Goal: Task Accomplishment & Management: Manage account settings

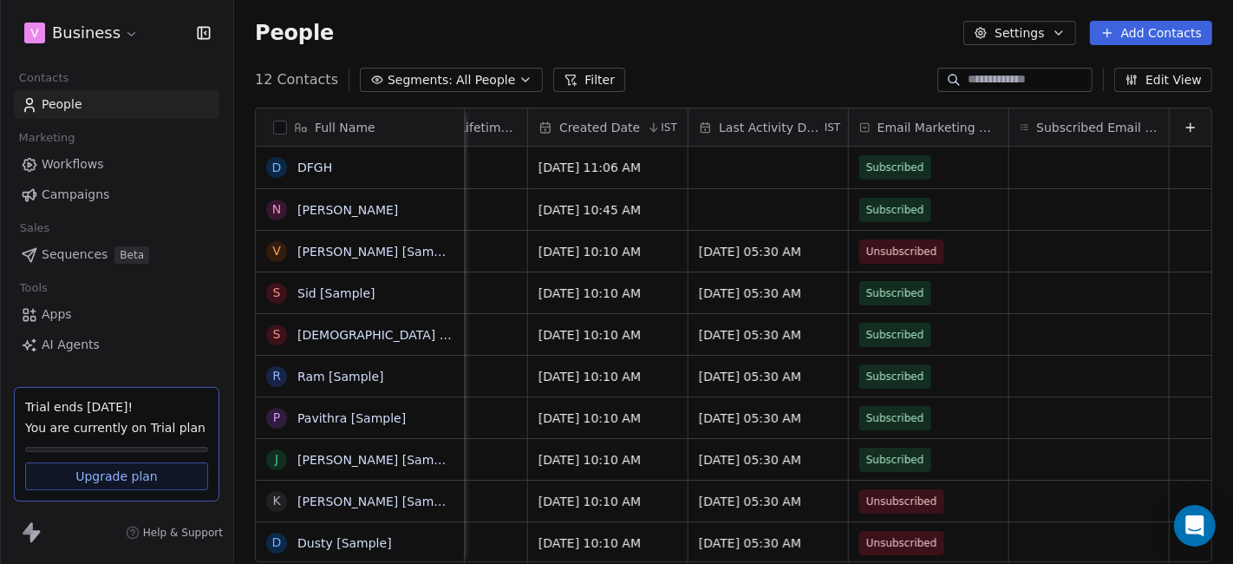
scroll to position [480, 983]
click at [115, 29] on html "v Business Contacts People Marketing Workflows Campaigns Sales Sequences Beta T…" at bounding box center [616, 282] width 1233 height 564
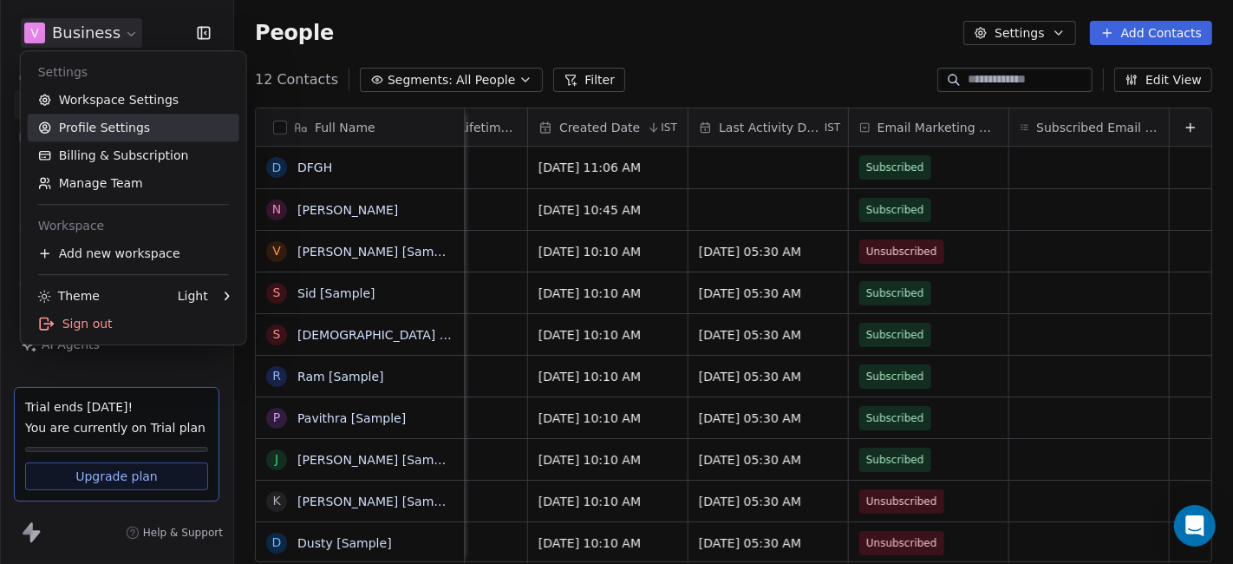
click at [93, 122] on link "Profile Settings" at bounding box center [134, 128] width 212 height 28
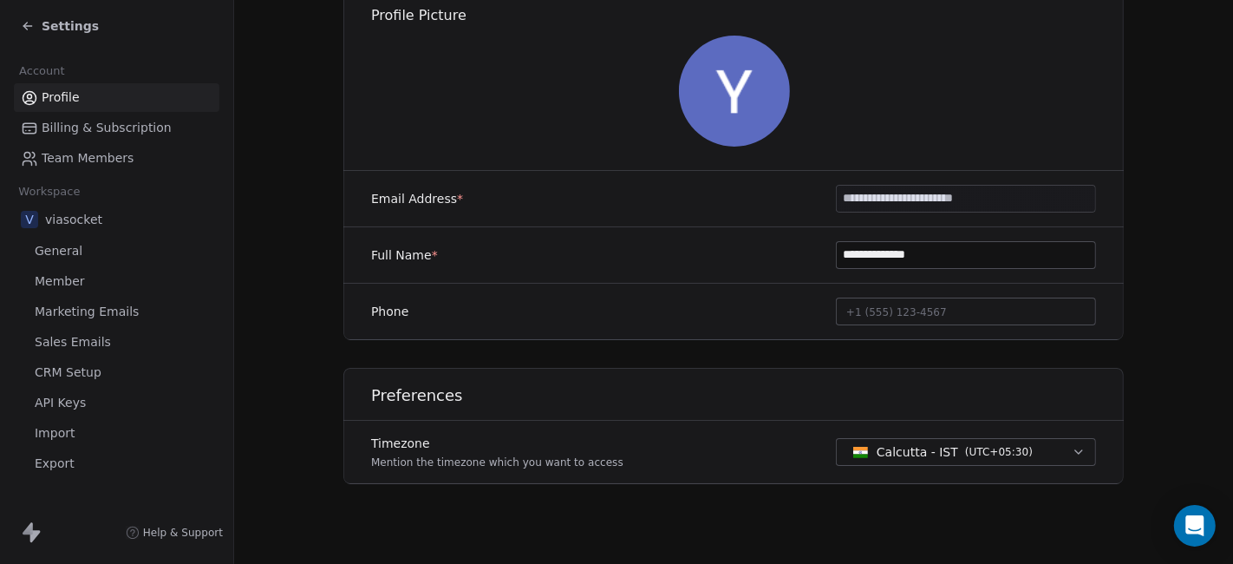
scroll to position [164, 0]
click at [44, 23] on span "Settings" at bounding box center [70, 25] width 57 height 17
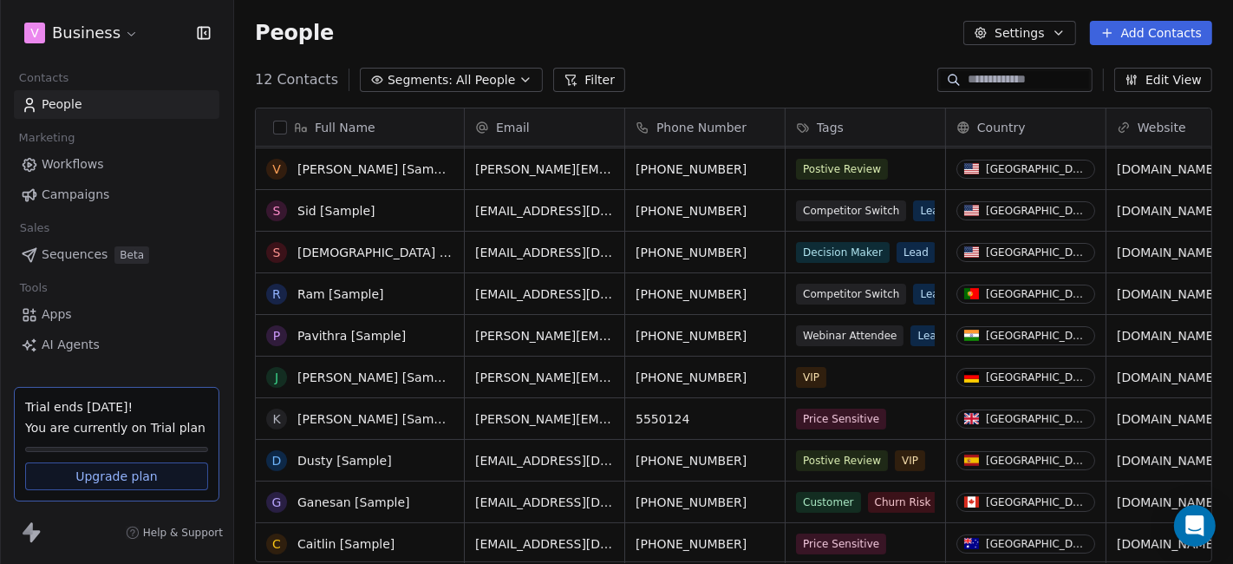
scroll to position [83, 0]
click at [333, 214] on link "Sid [Sample]" at bounding box center [336, 210] width 78 height 14
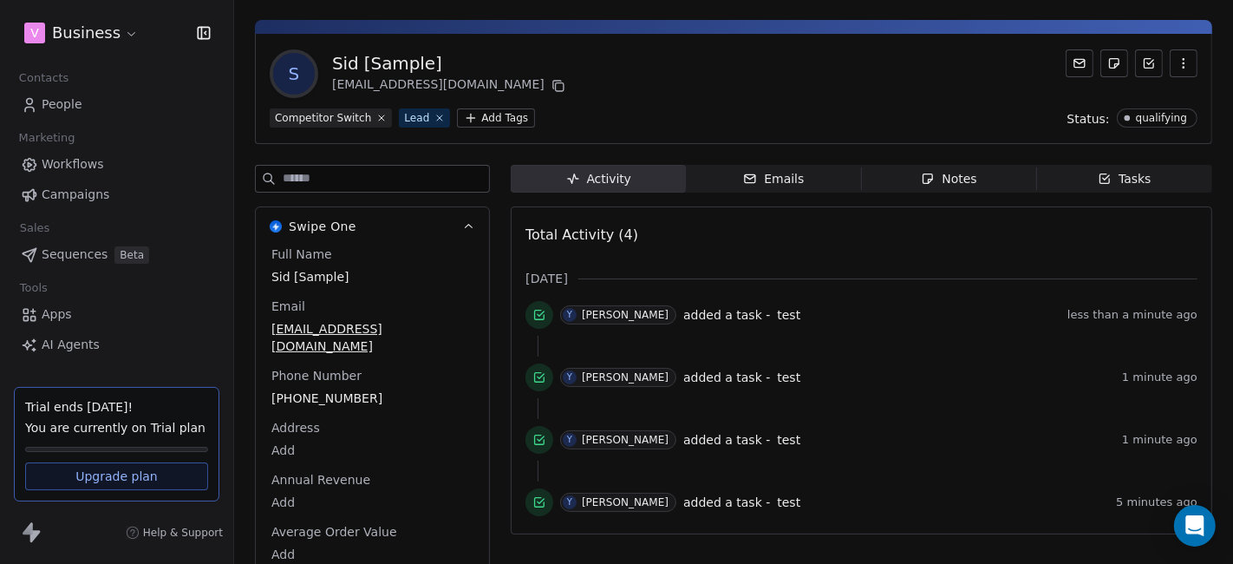
scroll to position [52, 0]
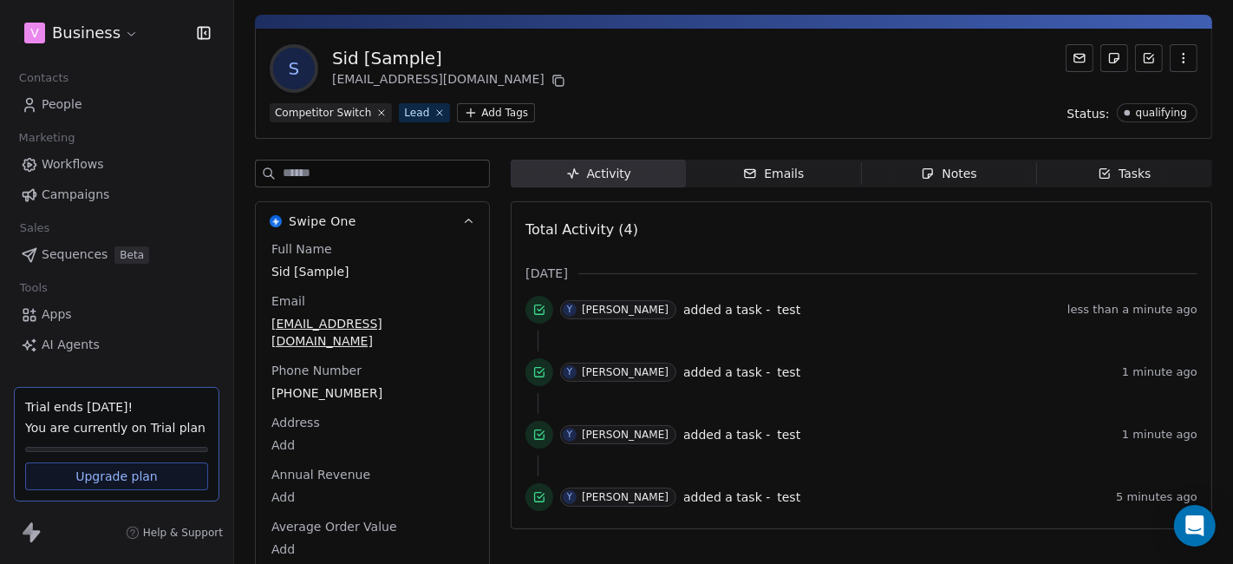
click at [1102, 175] on div "Tasks" at bounding box center [1125, 174] width 54 height 18
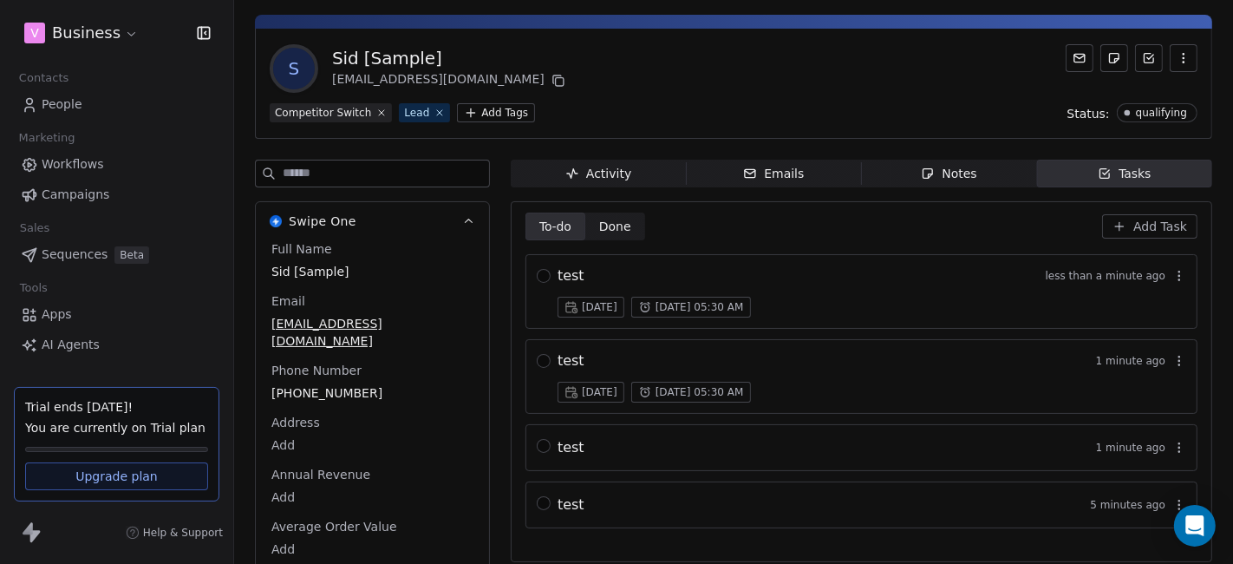
scroll to position [82, 0]
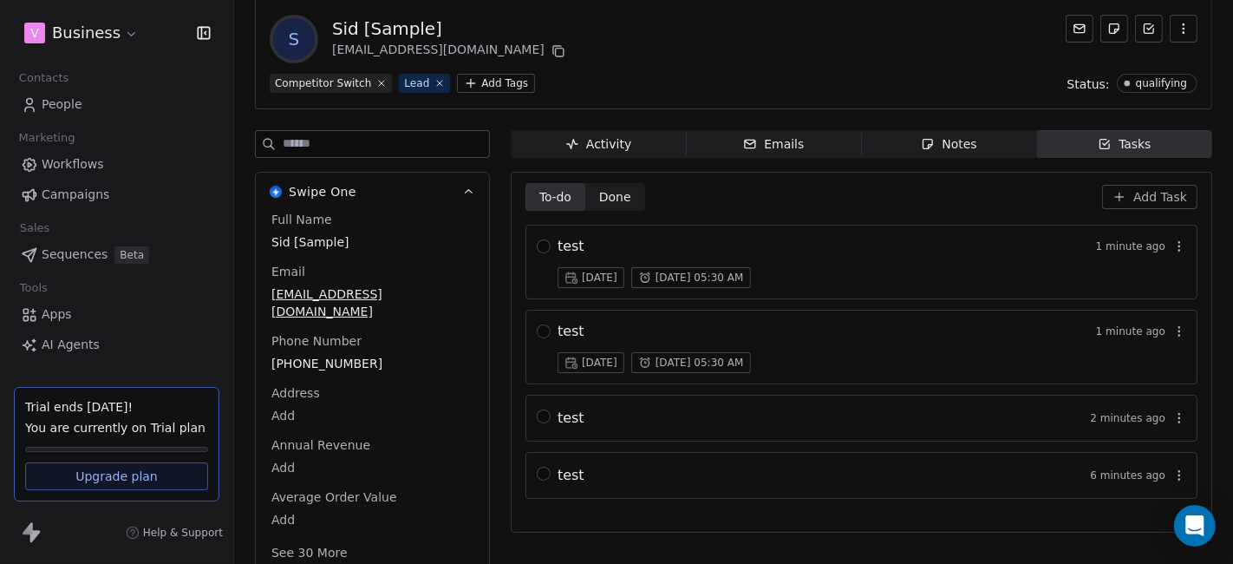
click at [1173, 245] on icon "button" at bounding box center [1180, 246] width 14 height 14
click at [1149, 277] on span "Edit" at bounding box center [1143, 281] width 23 height 17
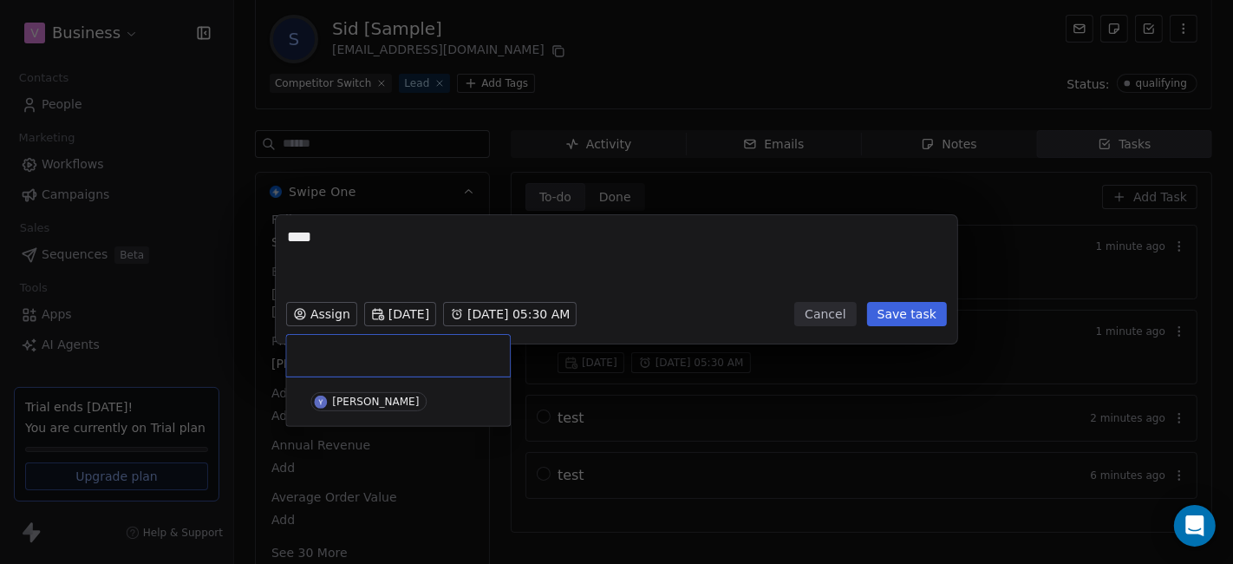
click at [318, 316] on div "**** Assign [DATE] [DATE] 05:30 AM Cancel Save task" at bounding box center [616, 282] width 1233 height 190
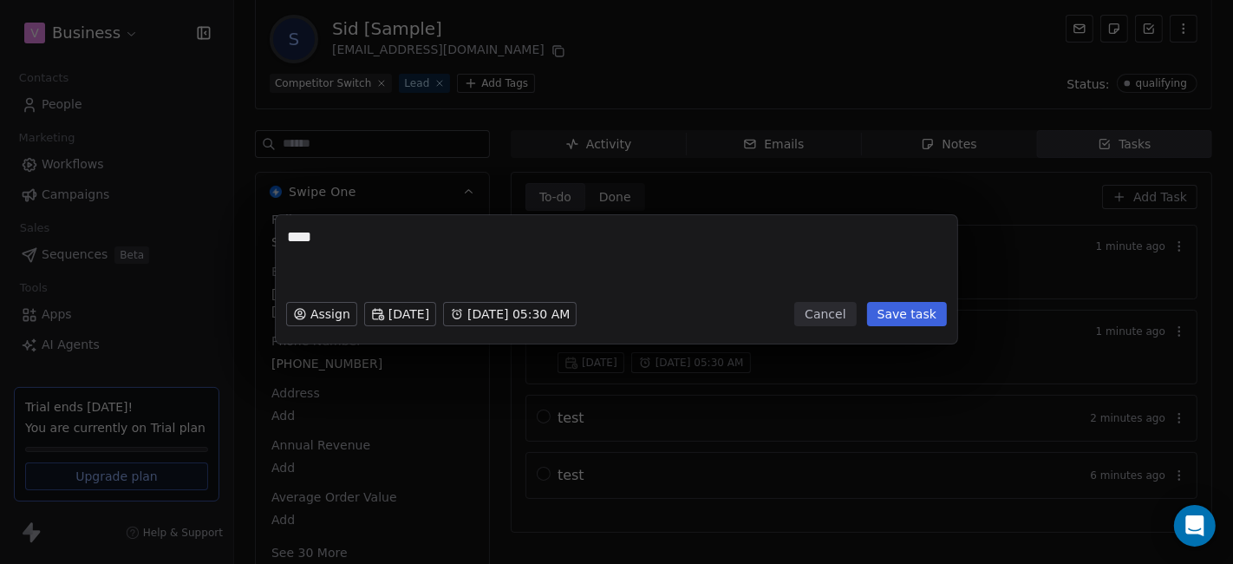
click at [544, 512] on div "**** Assign [DATE] [DATE] 05:30 AM Cancel Save task" at bounding box center [616, 282] width 1233 height 564
click at [824, 315] on button "Cancel" at bounding box center [825, 314] width 62 height 24
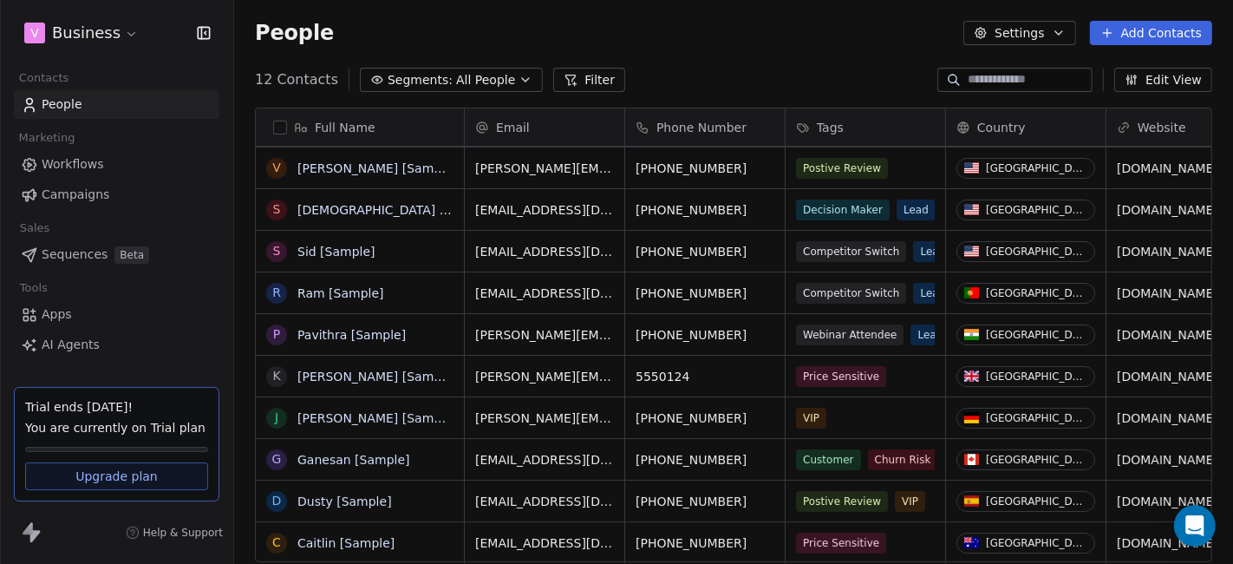
scroll to position [480, 983]
click at [319, 333] on link "Pavithra [Sample]" at bounding box center [351, 335] width 108 height 14
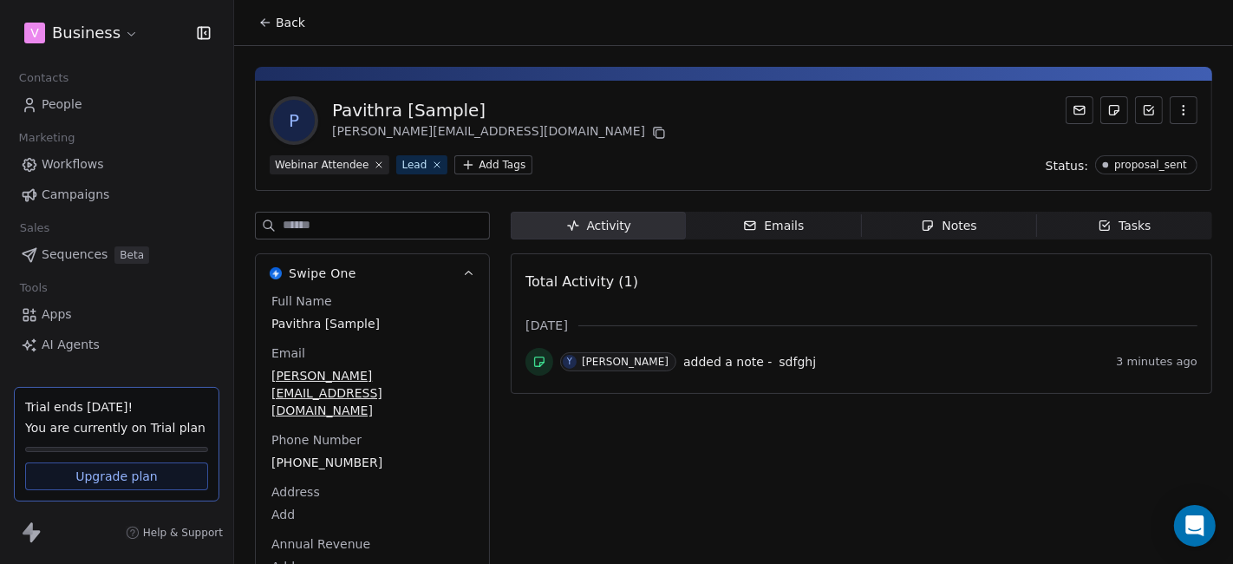
click at [924, 225] on icon "button" at bounding box center [929, 226] width 10 height 10
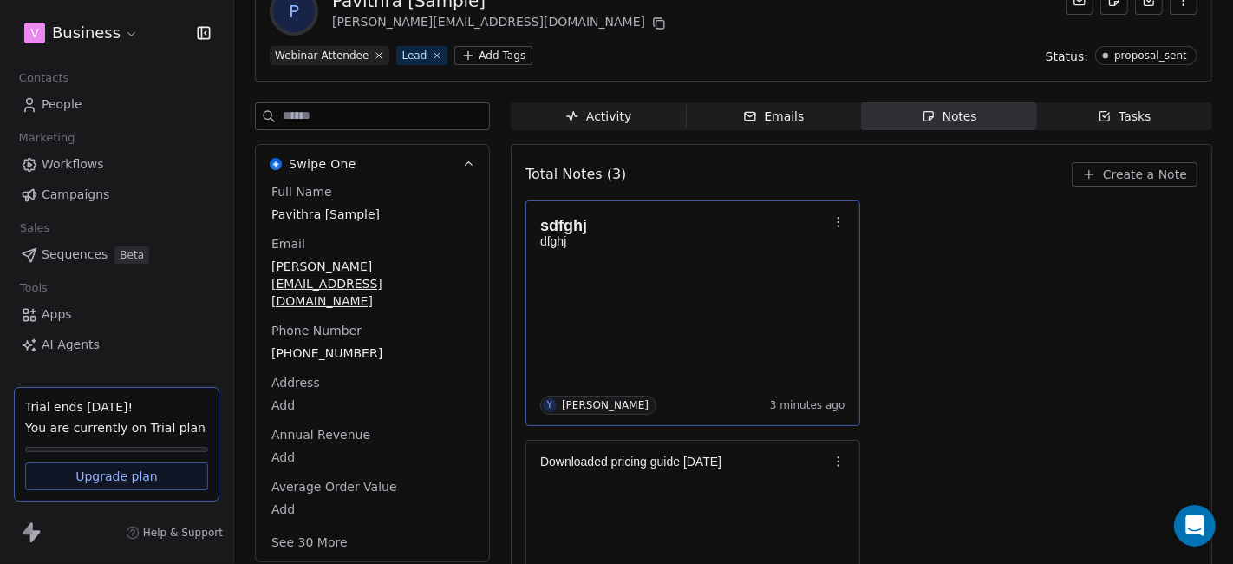
scroll to position [106, 0]
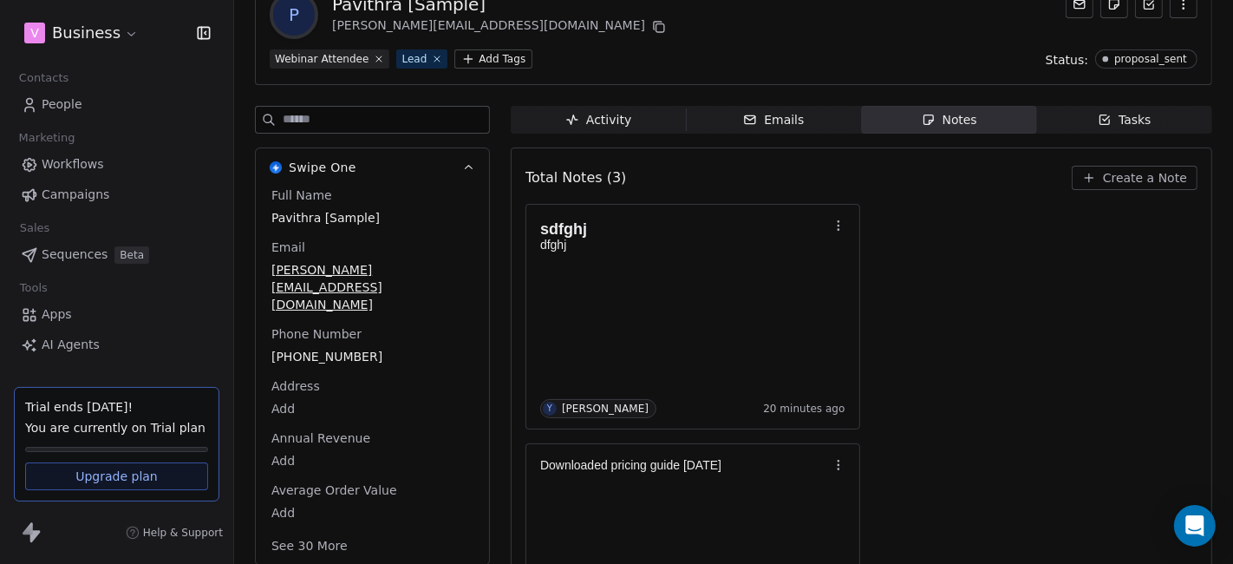
click at [1074, 126] on span "Tasks Tasks" at bounding box center [1124, 120] width 175 height 28
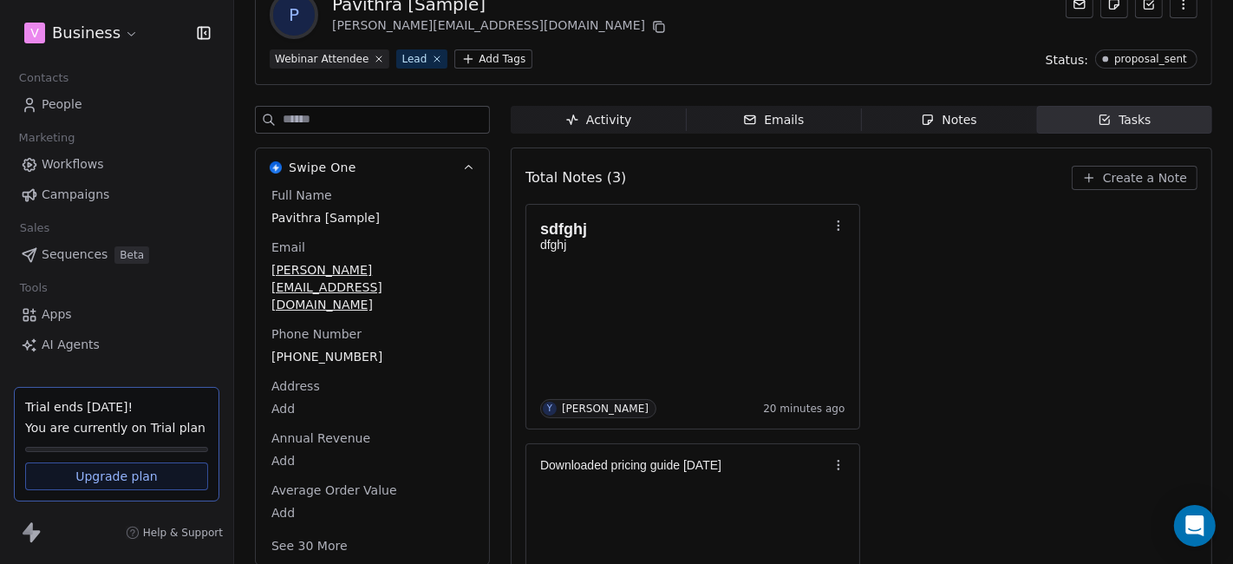
scroll to position [82, 0]
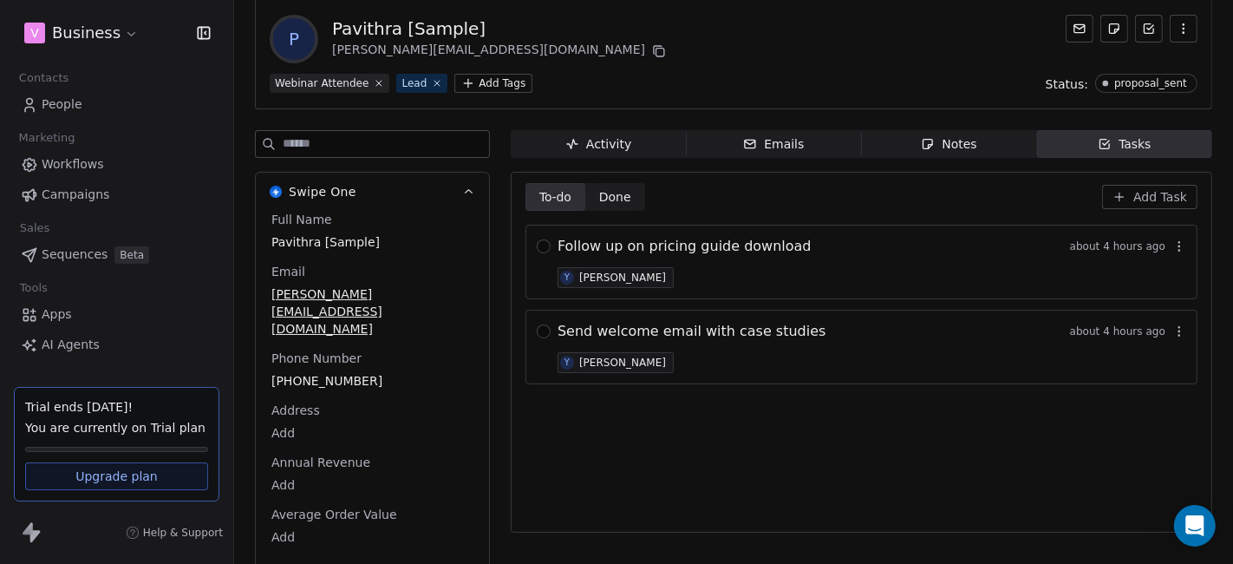
click at [634, 245] on span "Follow up on pricing guide download" at bounding box center [685, 246] width 254 height 21
click at [727, 251] on span "Follow up on pricing guide download" at bounding box center [685, 246] width 254 height 21
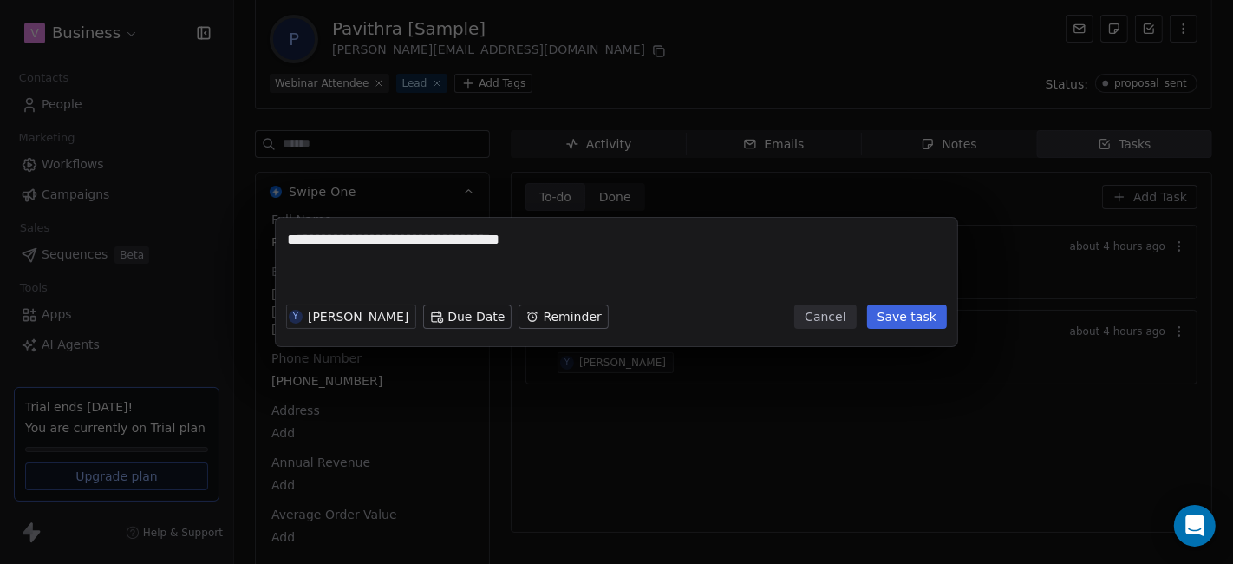
click at [530, 248] on textarea "**********" at bounding box center [616, 263] width 659 height 68
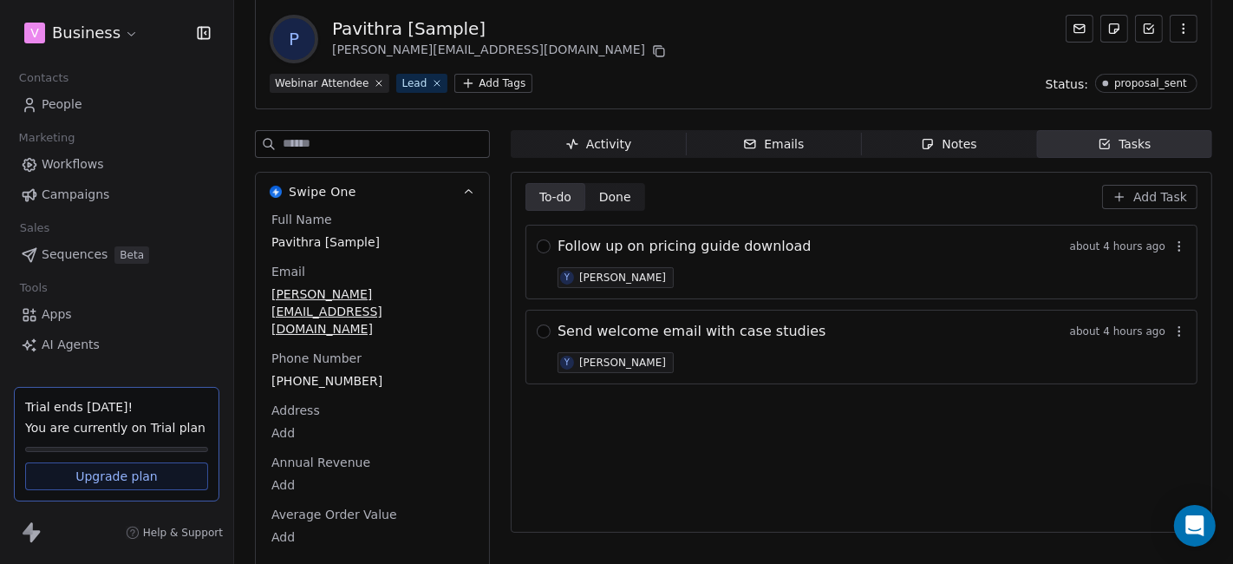
click at [644, 440] on div "**********" at bounding box center [616, 282] width 1233 height 564
click at [948, 147] on div "Notes" at bounding box center [949, 144] width 56 height 18
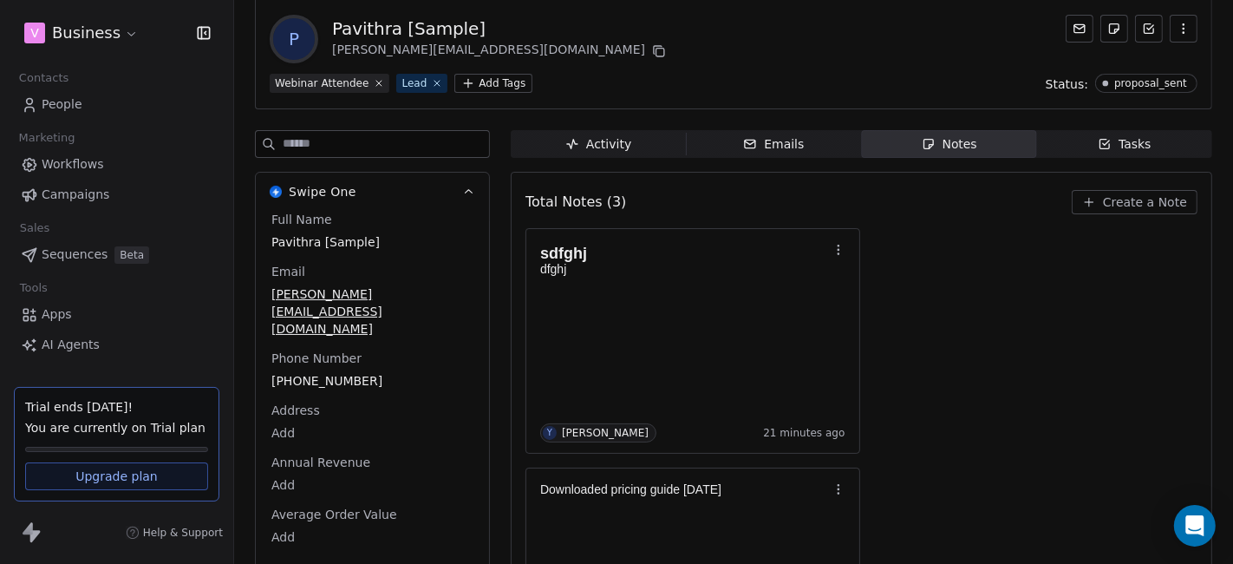
click at [1105, 137] on div "Tasks" at bounding box center [1125, 144] width 54 height 18
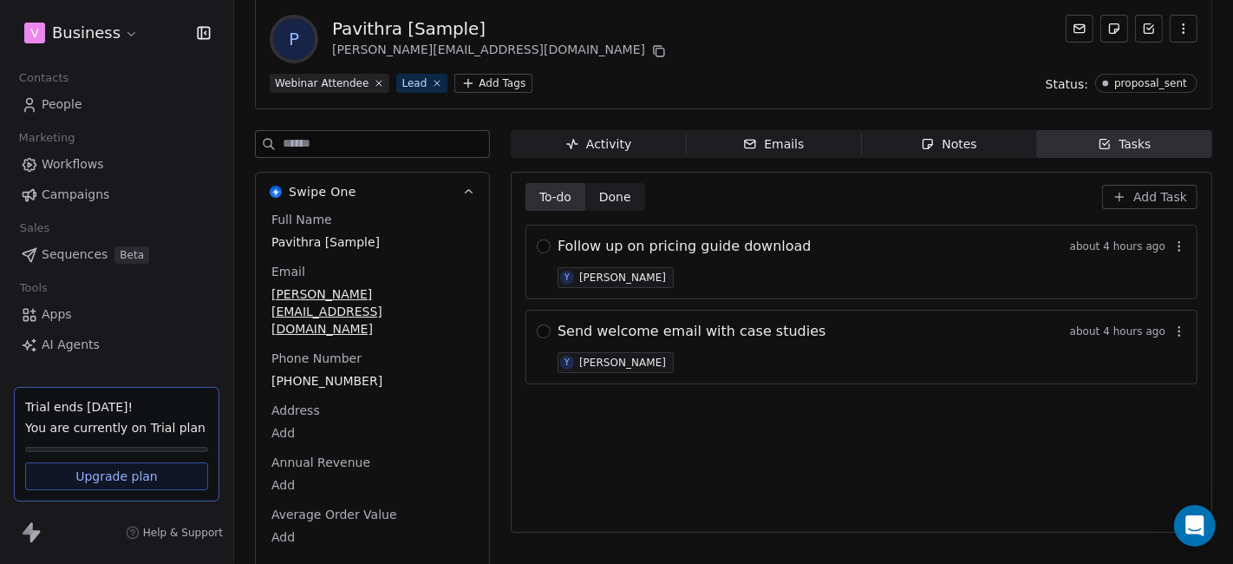
click at [711, 271] on div "Follow up on pricing guide download about 4 hours ago Y [PERSON_NAME]" at bounding box center [872, 262] width 629 height 52
click at [712, 256] on div "Follow up on pricing guide download about 4 hours ago Y [PERSON_NAME]" at bounding box center [872, 262] width 629 height 52
click at [712, 246] on span "Follow up on pricing guide download" at bounding box center [685, 246] width 254 height 21
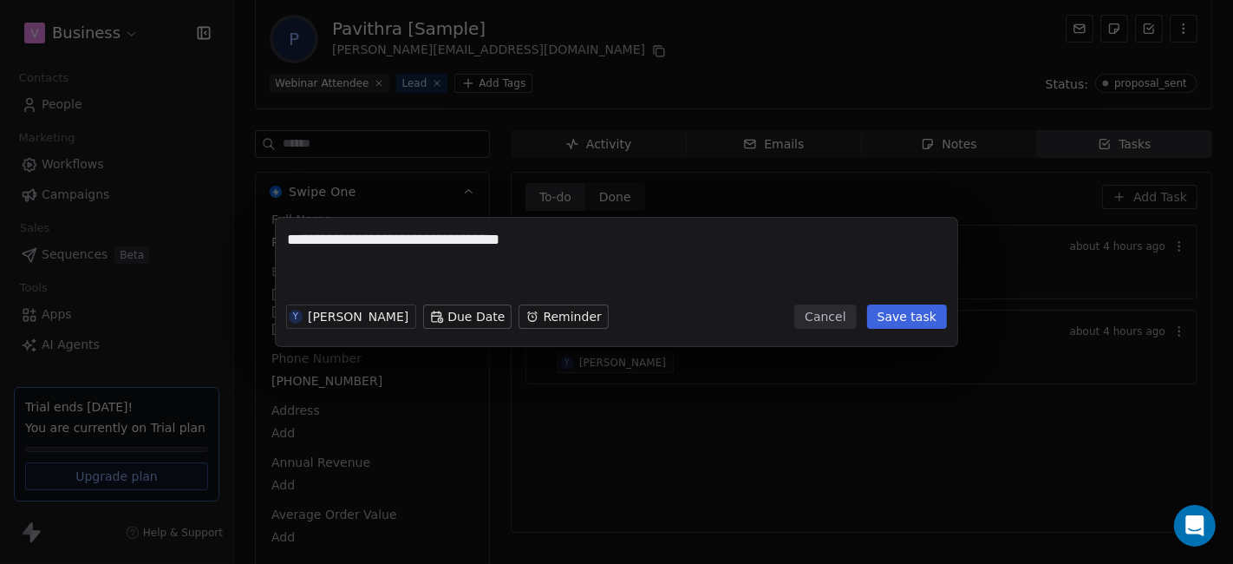
type textarea "******"
click at [842, 321] on button "Cancel" at bounding box center [825, 316] width 62 height 24
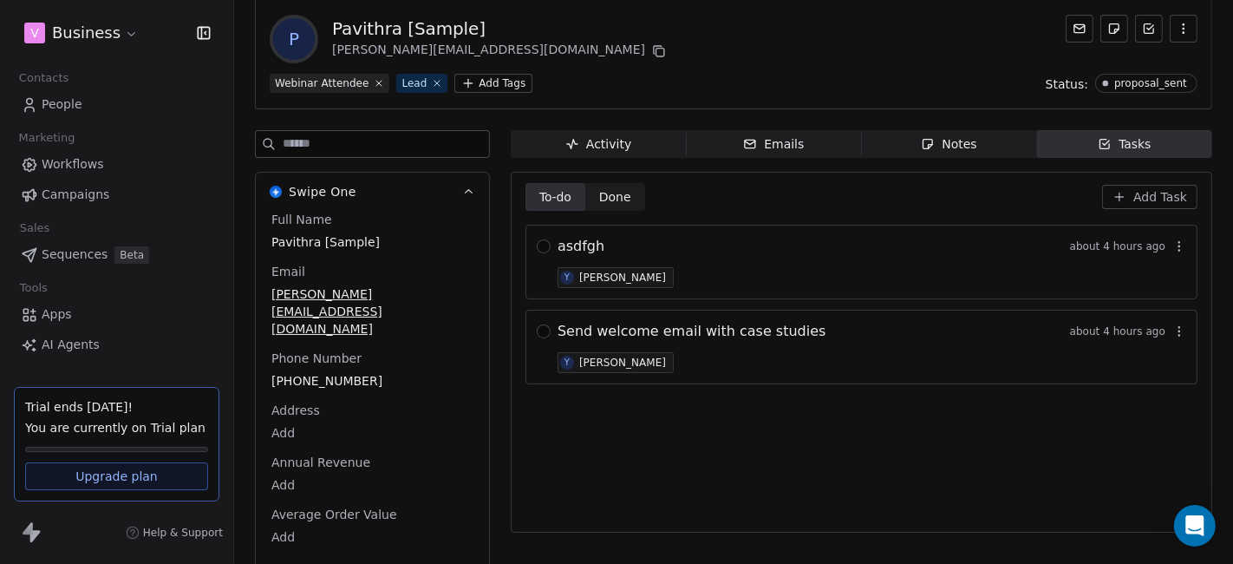
click at [585, 338] on span "Send welcome email with case studies" at bounding box center [692, 331] width 269 height 21
